Goal: Task Accomplishment & Management: Complete application form

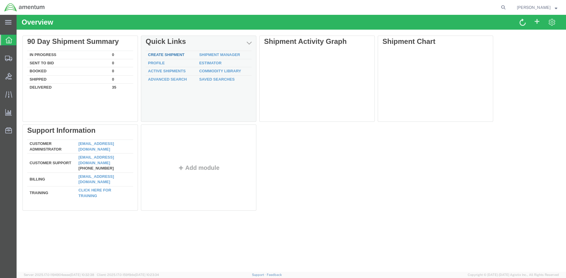
click at [155, 52] on link "Create Shipment" at bounding box center [166, 54] width 36 height 4
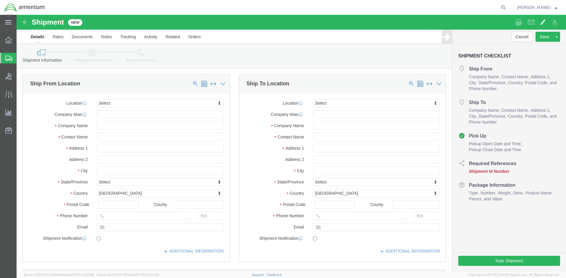
select select
click input "text"
type input "[PERSON_NAME]"
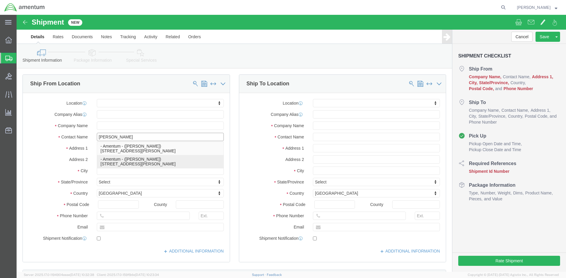
click p "- Amentum - ([PERSON_NAME]) [STREET_ADDRESS][PERSON_NAME]"
select select
type input "Amentum"
type input "[PERSON_NAME]"
type input "[GEOGRAPHIC_DATA]"
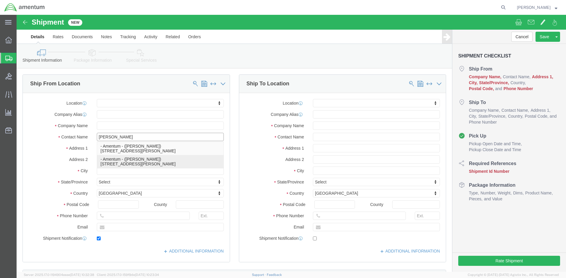
type input "BLDG 21"
type input "[PERSON_NAME]"
type input "92327"
type input "[PHONE_NUMBER]"
type input "[PERSON_NAME][EMAIL_ADDRESS][PERSON_NAME][DOMAIN_NAME]"
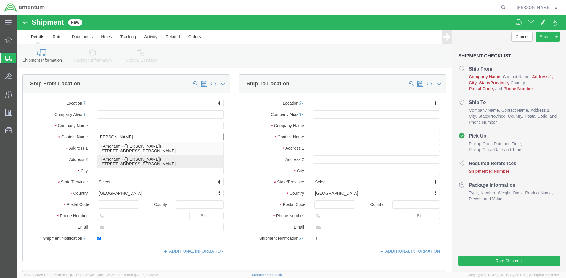
checkbox input "true"
select select "CA"
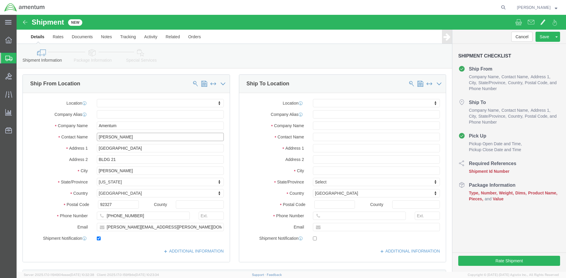
type input "[PERSON_NAME]"
click input "text"
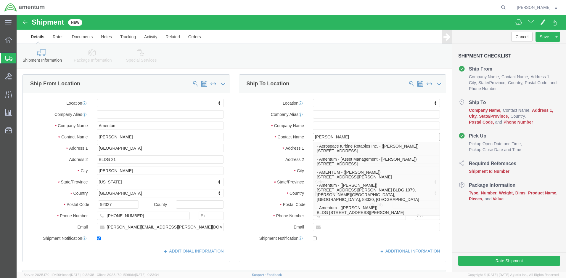
type input "[PERSON_NAME]"
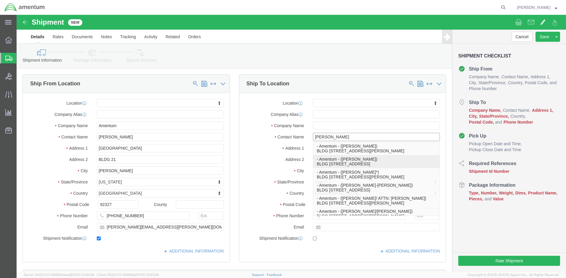
click p "- Amentum - ([PERSON_NAME]) BLDG [STREET_ADDRESS]"
select select
type input "Amentum"
type input "[PERSON_NAME]"
type input "BLDG [STREET_ADDRESS]"
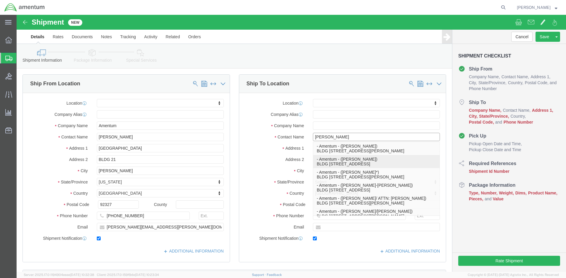
type input "HAHP"
type input "Fort Hood"
type input "76544"
type input "[PHONE_NUMBER]"
type input "[PERSON_NAME][EMAIL_ADDRESS][PERSON_NAME][DOMAIN_NAME]"
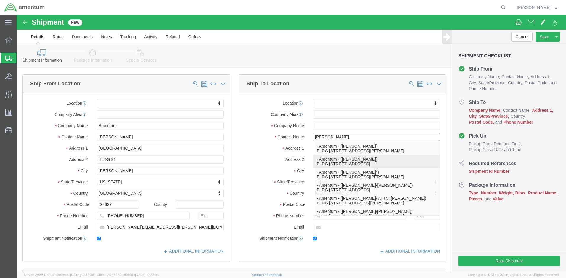
checkbox input "true"
select select "[GEOGRAPHIC_DATA]"
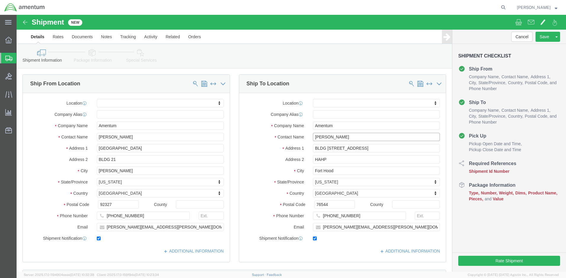
type input "[PERSON_NAME]"
click input "BLDG [STREET_ADDRESS]"
type input "BLDG 736 Yoaku"
click input "[PERSON_NAME]"
select select
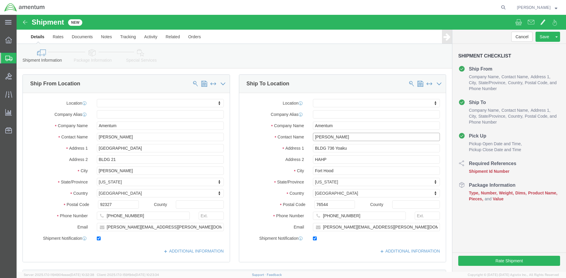
click input "[PERSON_NAME]"
type input "R"
click div "Location My Profile Location [PHONE_NUMBER] [PHONE_NUMBER] [PHONE_NUMBER] [PHON…"
